Goal: Check status

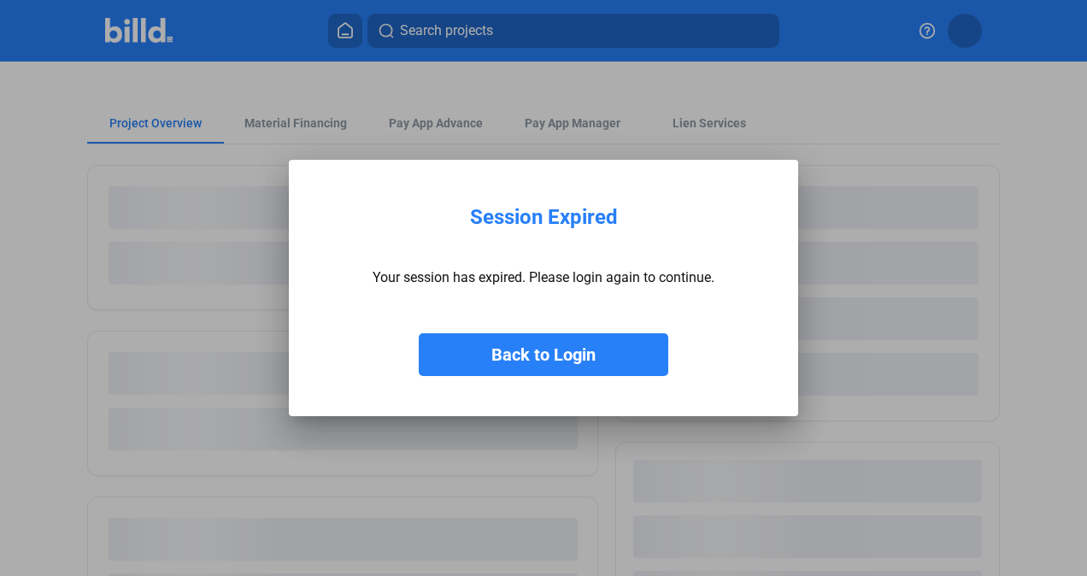
click at [478, 347] on button "Back to Login" at bounding box center [543, 354] width 249 height 43
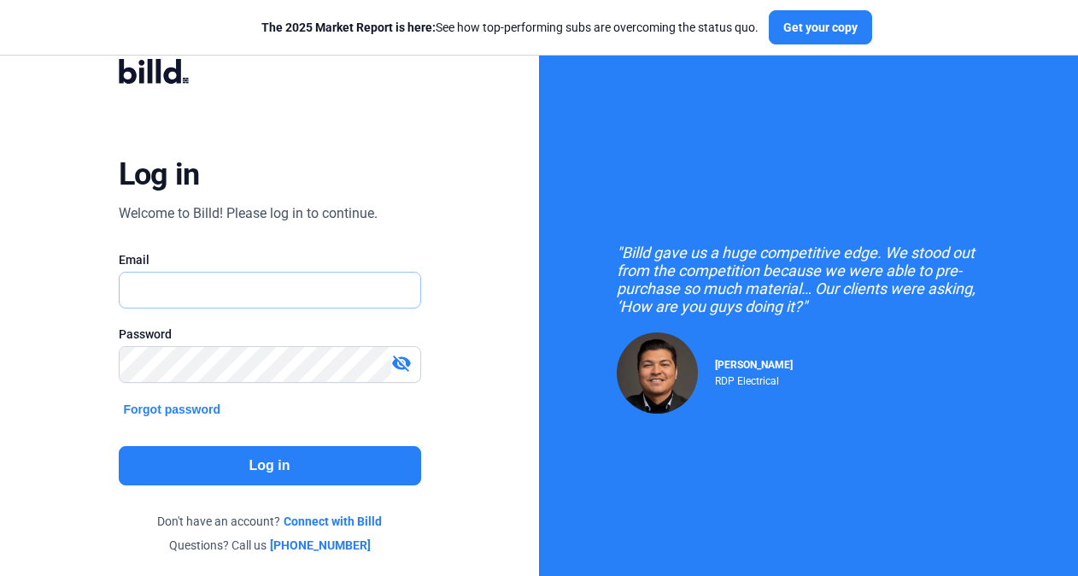
type input "[EMAIL_ADDRESS][DOMAIN_NAME]"
click at [287, 467] on button "Log in" at bounding box center [270, 465] width 302 height 39
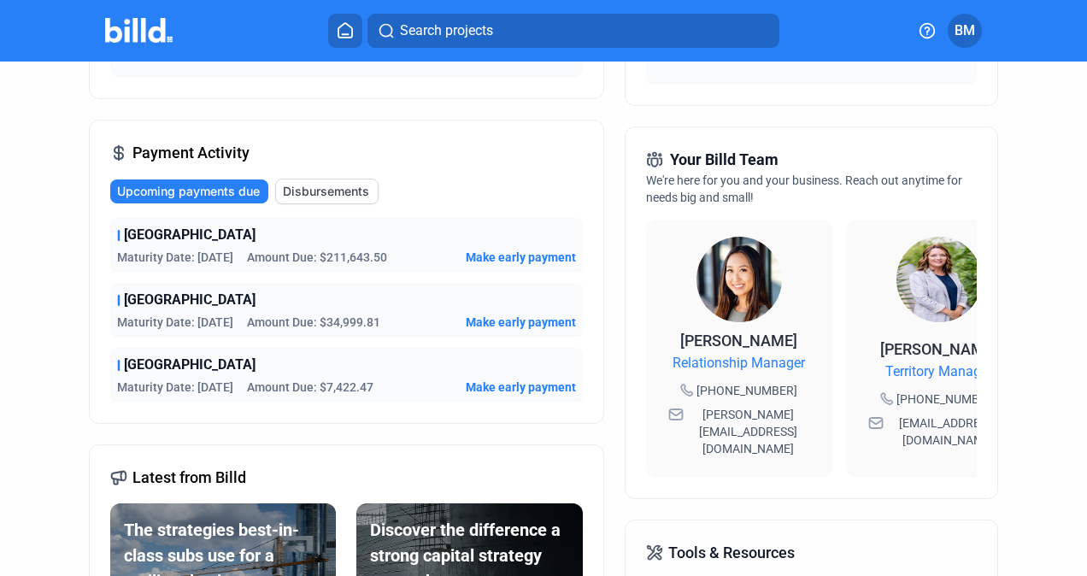
scroll to position [376, 0]
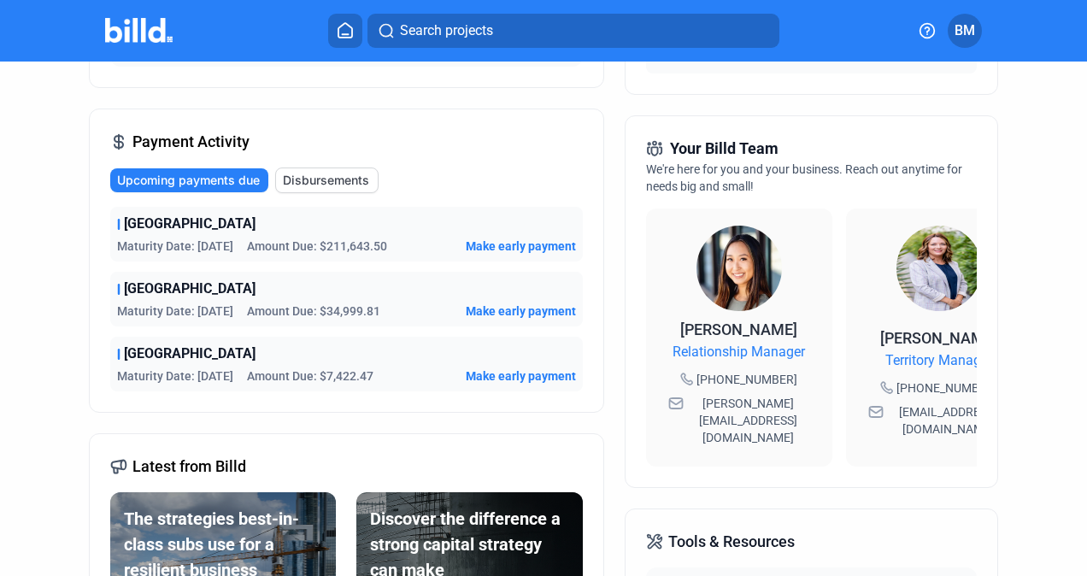
drag, startPoint x: 197, startPoint y: 246, endPoint x: 231, endPoint y: 248, distance: 34.2
click at [231, 248] on span "Maturity Date: [DATE]" at bounding box center [175, 246] width 116 height 17
